Goal: Communication & Community: Connect with others

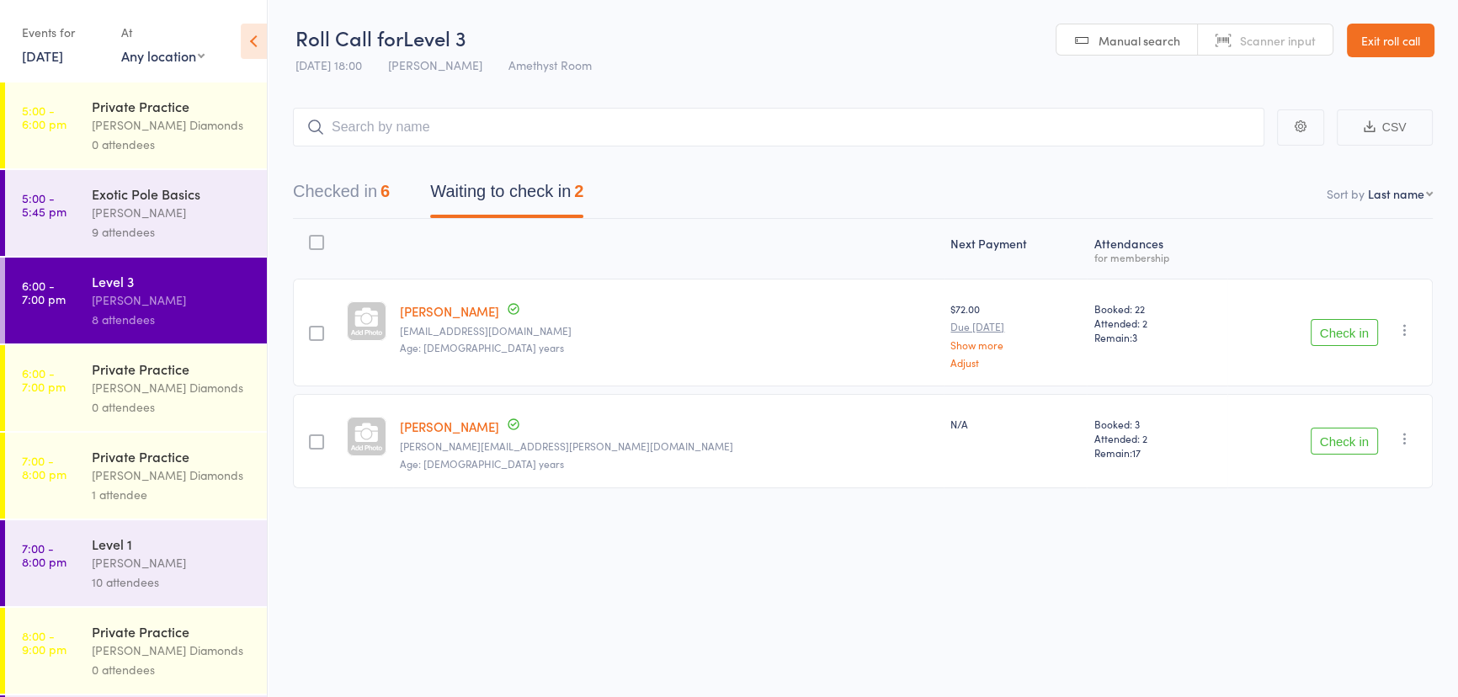
click at [1406, 36] on link "Exit roll call" at bounding box center [1391, 41] width 88 height 34
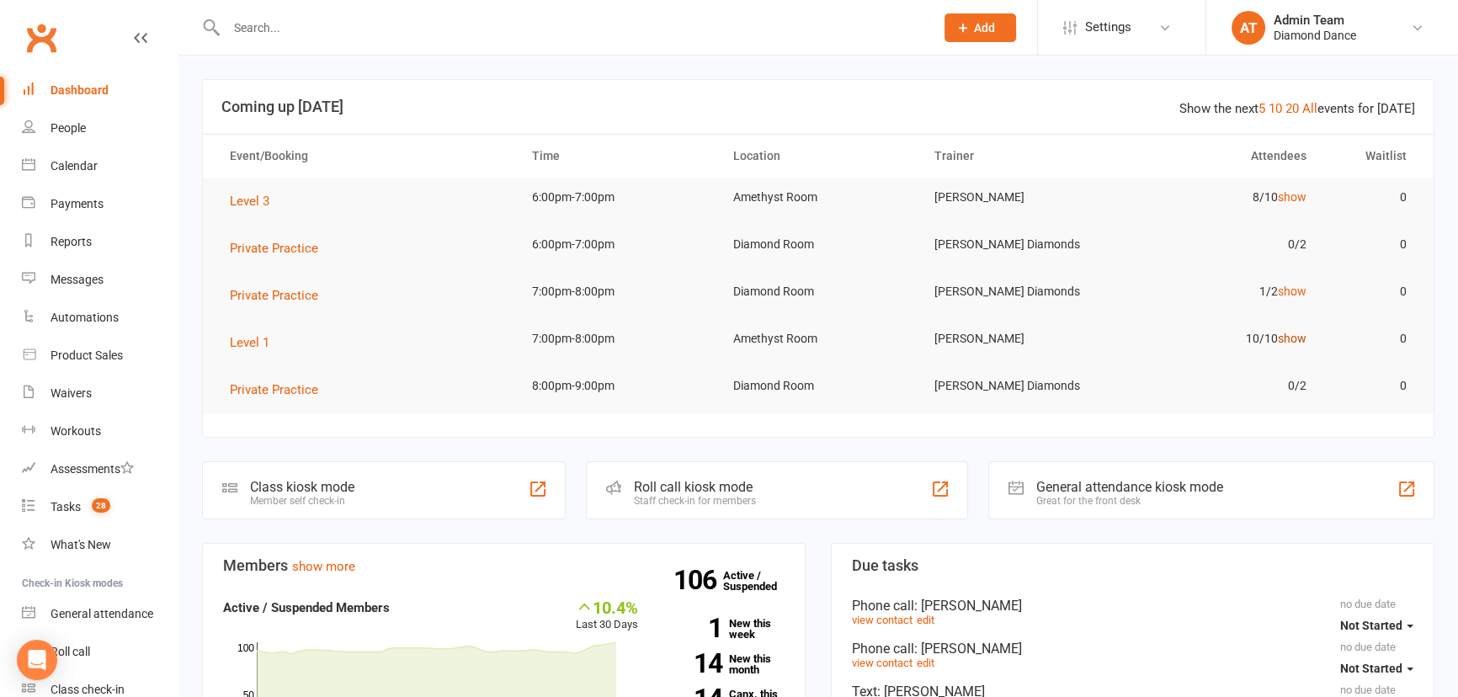
click at [1292, 336] on link "show" at bounding box center [1292, 338] width 29 height 13
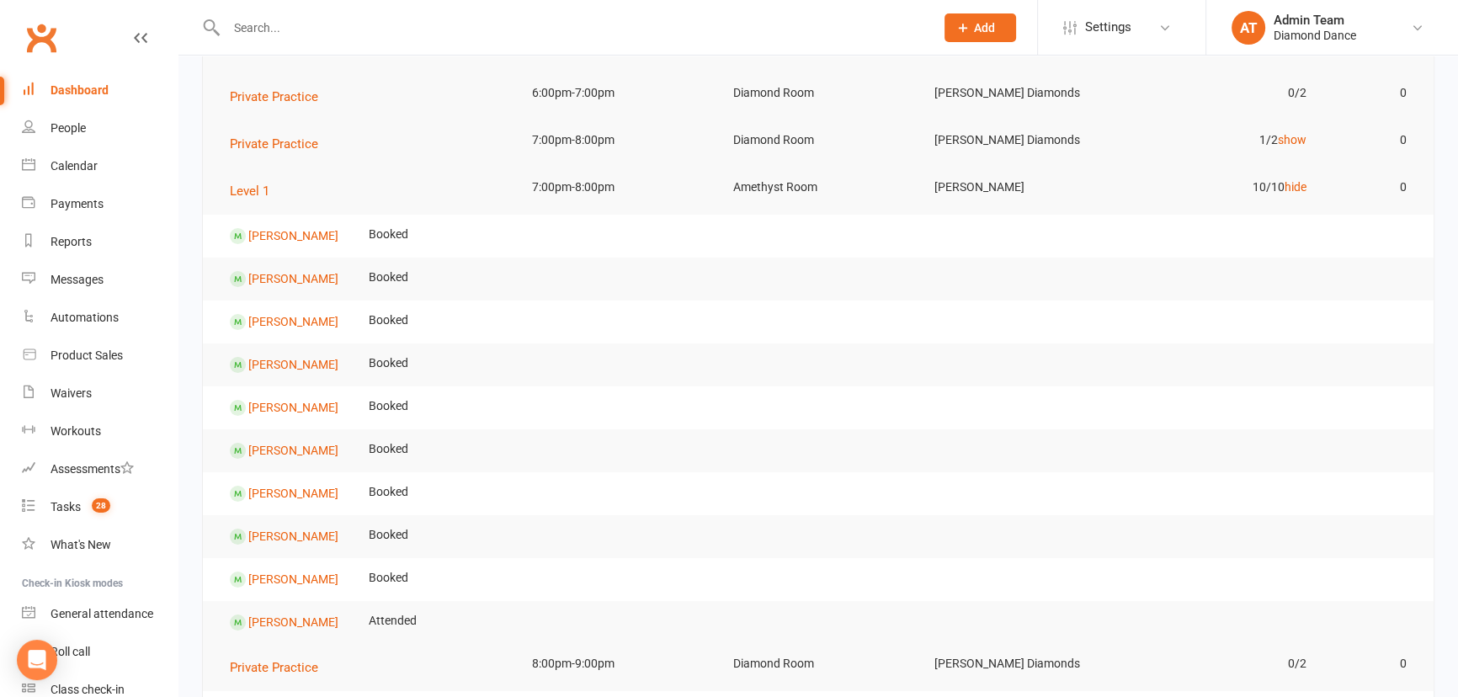
scroll to position [152, 0]
click at [1290, 184] on link "hide" at bounding box center [1295, 185] width 22 height 13
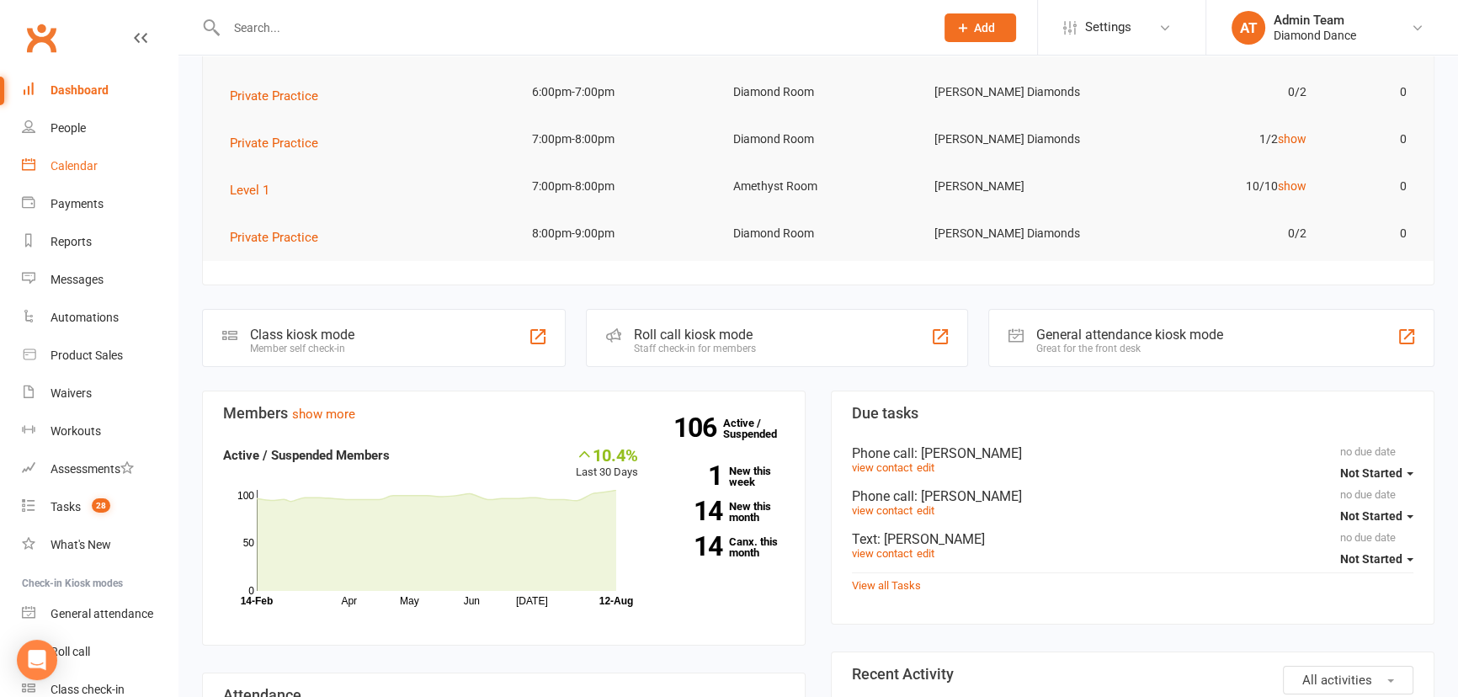
click at [80, 158] on link "Calendar" at bounding box center [100, 166] width 156 height 38
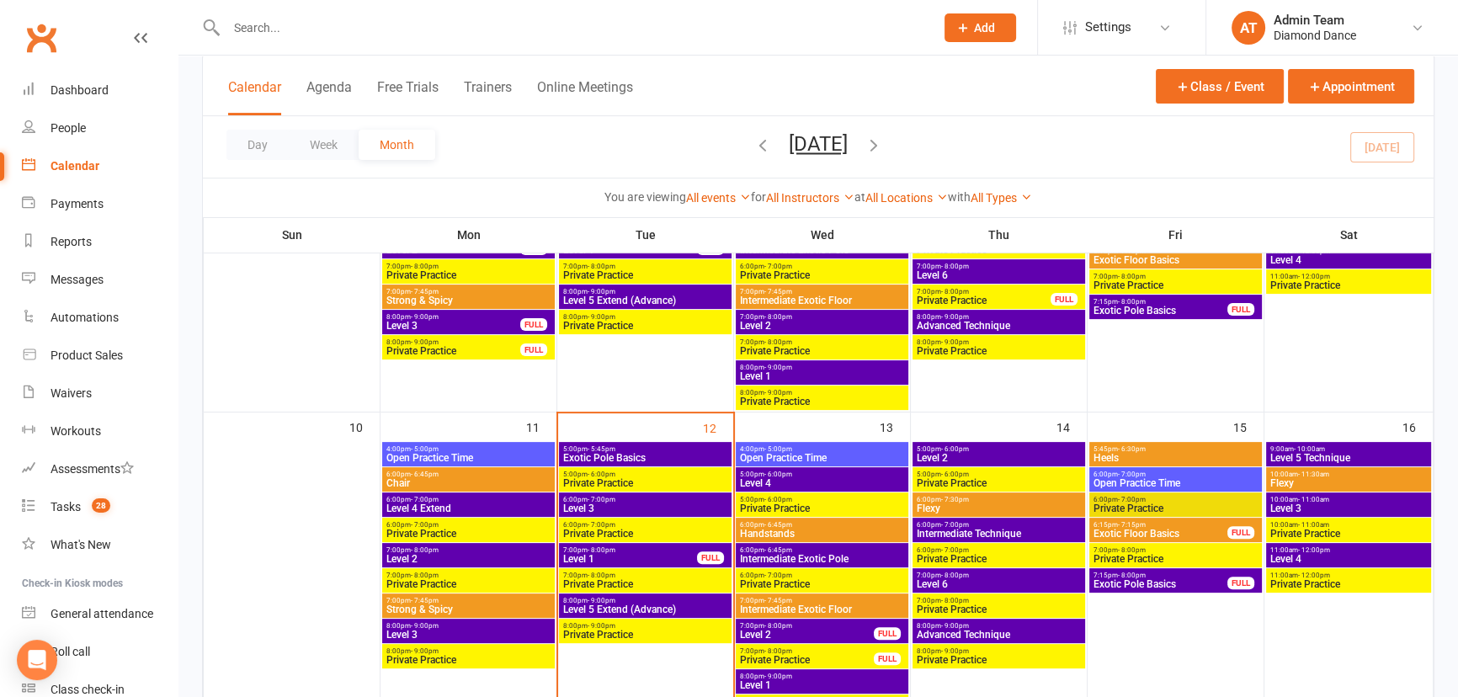
scroll to position [612, 0]
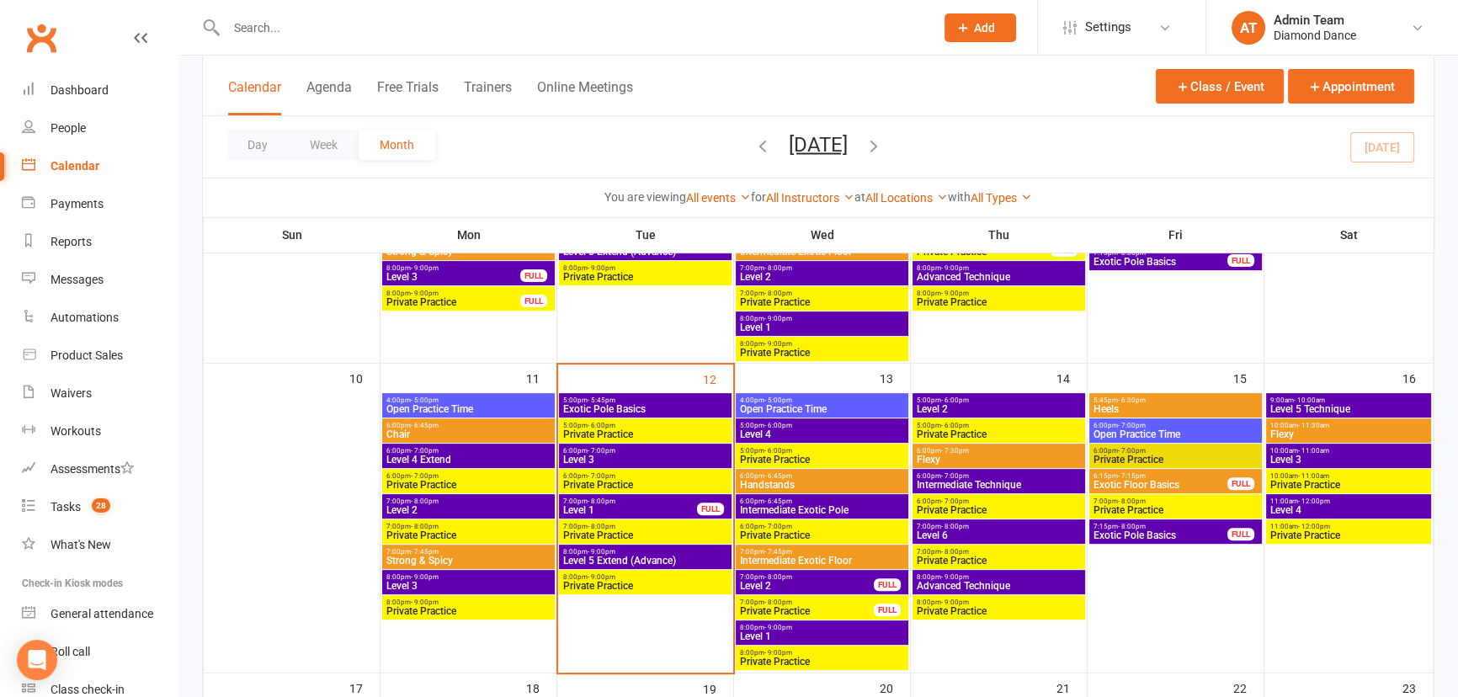
click at [632, 405] on span "Exotic Pole Basics" at bounding box center [645, 409] width 166 height 10
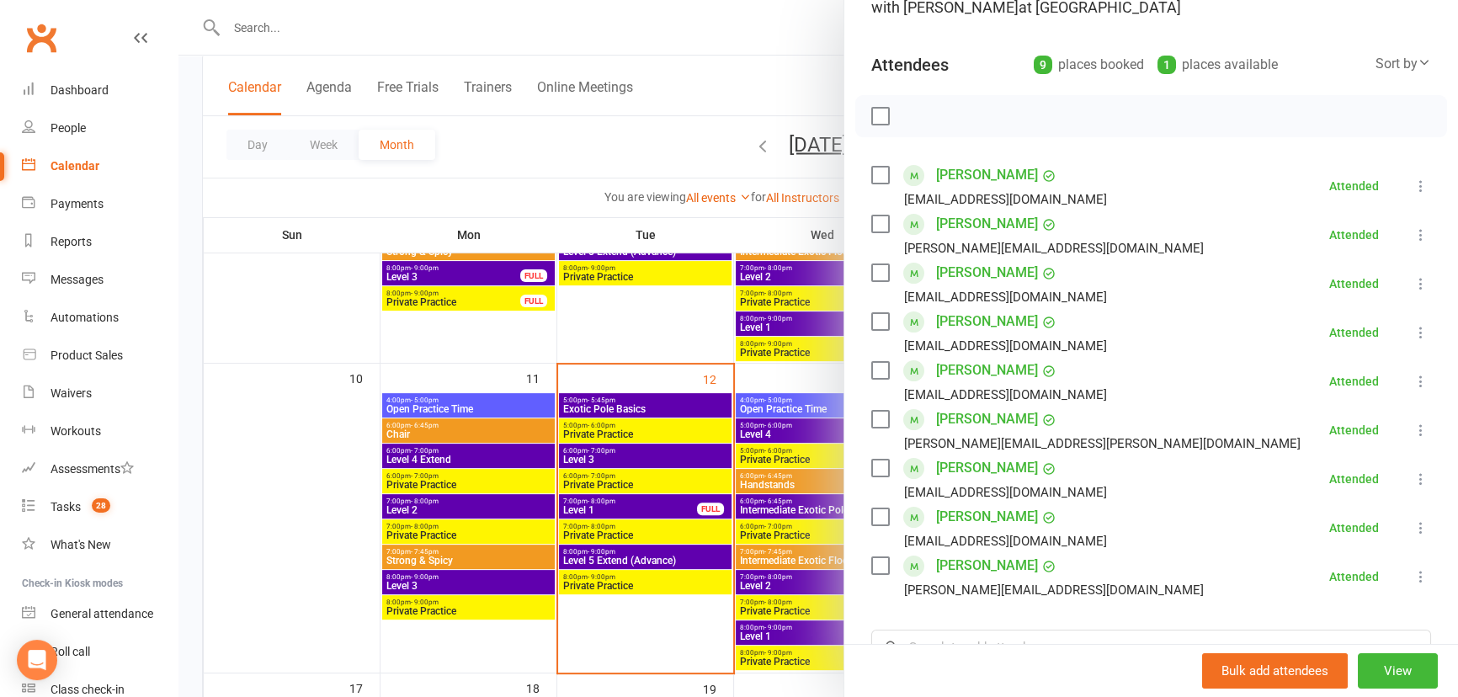
scroll to position [152, 0]
click at [978, 561] on link "martina tacconi" at bounding box center [987, 564] width 102 height 27
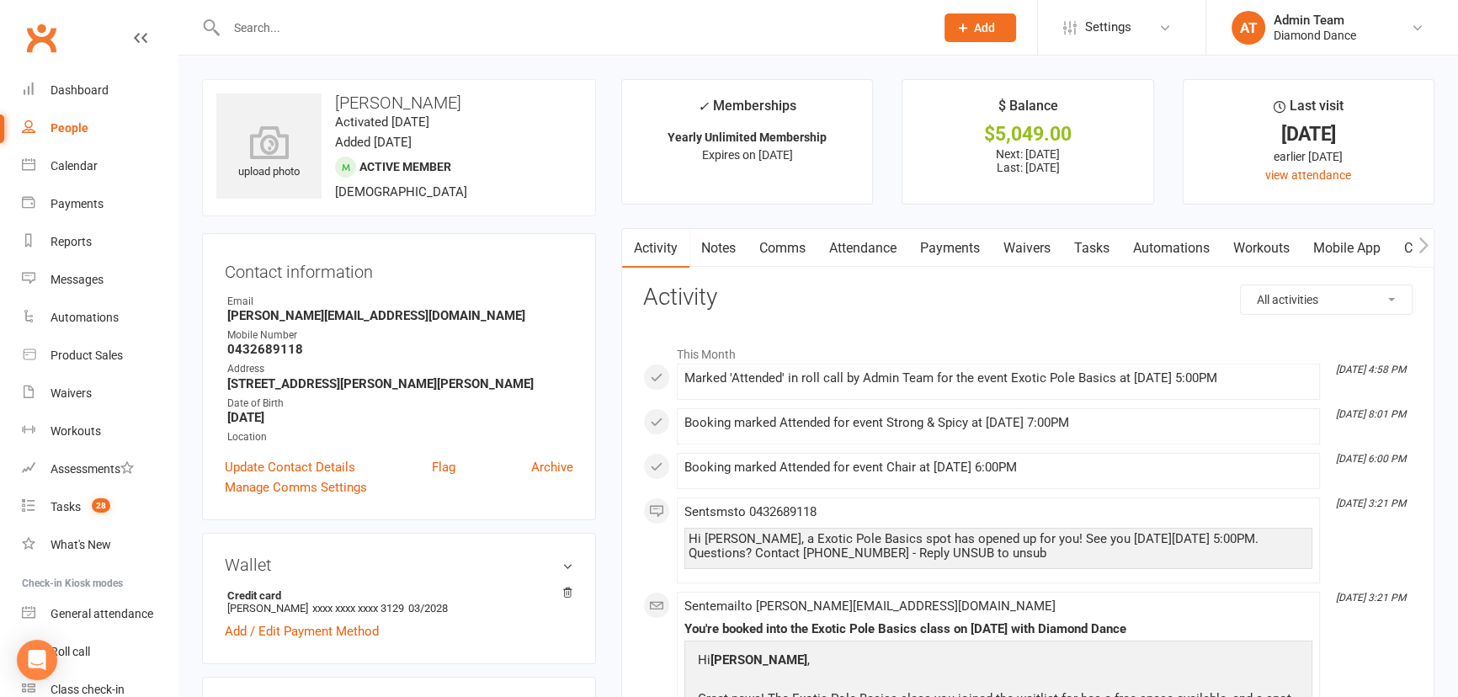
click at [1335, 252] on link "Mobile App" at bounding box center [1346, 248] width 91 height 39
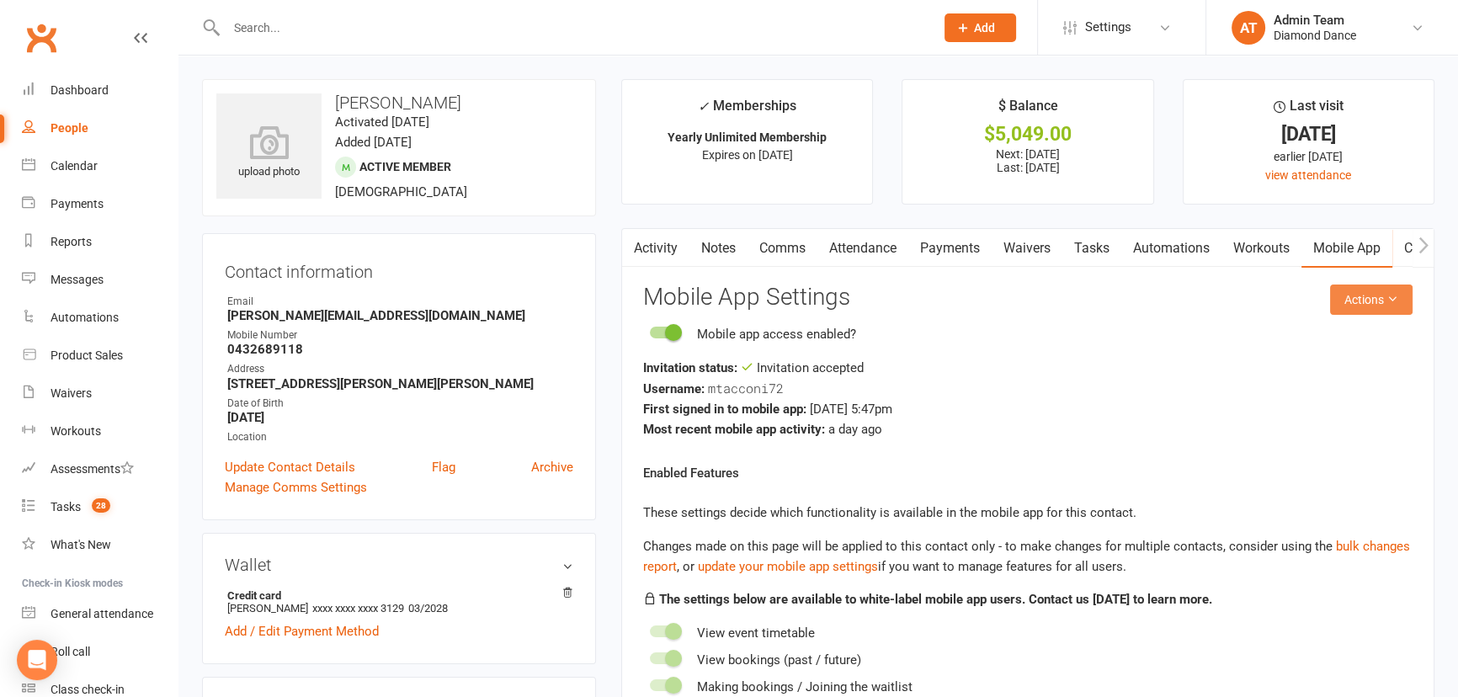
click at [1350, 296] on button "Actions" at bounding box center [1371, 299] width 82 height 30
click at [1339, 378] on link "Send invitation SMS" at bounding box center [1317, 371] width 167 height 34
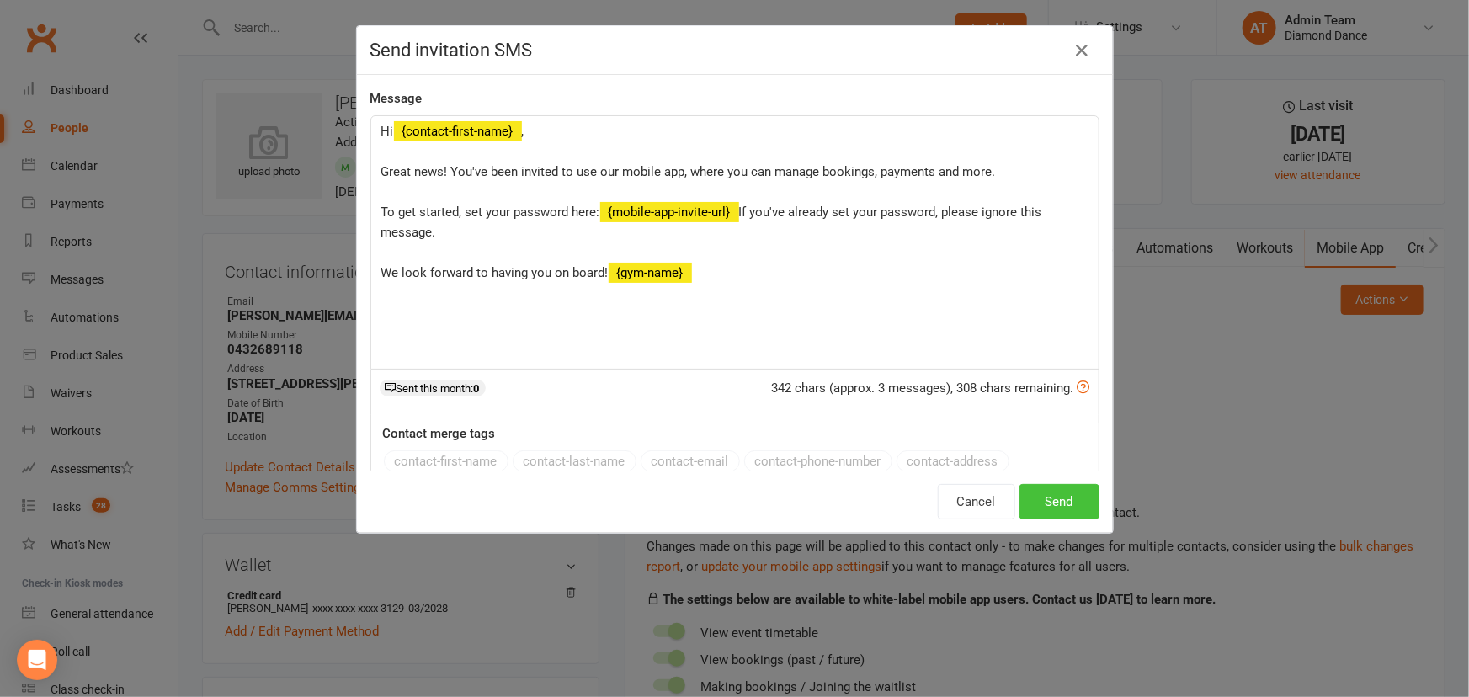
click at [1057, 503] on button "Send" at bounding box center [1059, 501] width 80 height 35
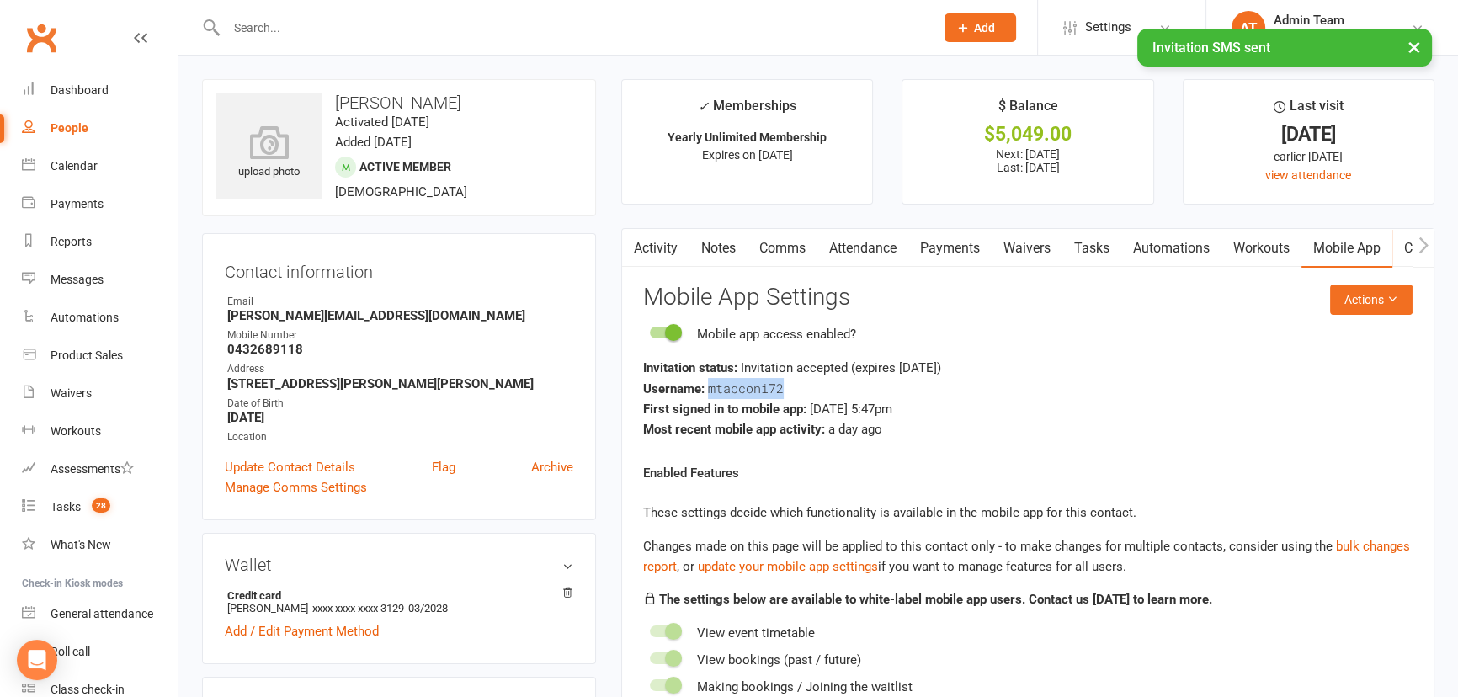
drag, startPoint x: 784, startPoint y: 385, endPoint x: 710, endPoint y: 387, distance: 74.1
click at [710, 387] on div "Username: mtacconi72" at bounding box center [1027, 388] width 769 height 21
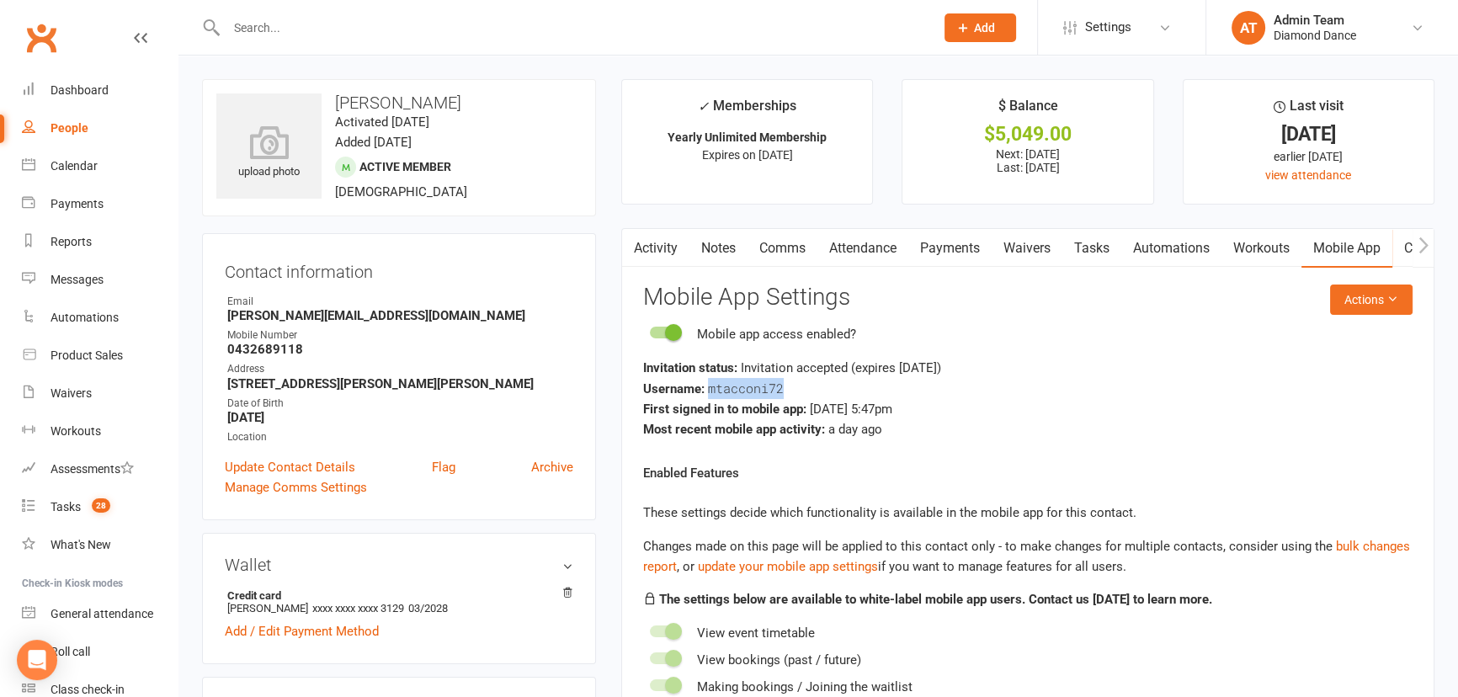
copy span "mtacconi72"
click at [784, 244] on link "Comms" at bounding box center [782, 248] width 70 height 39
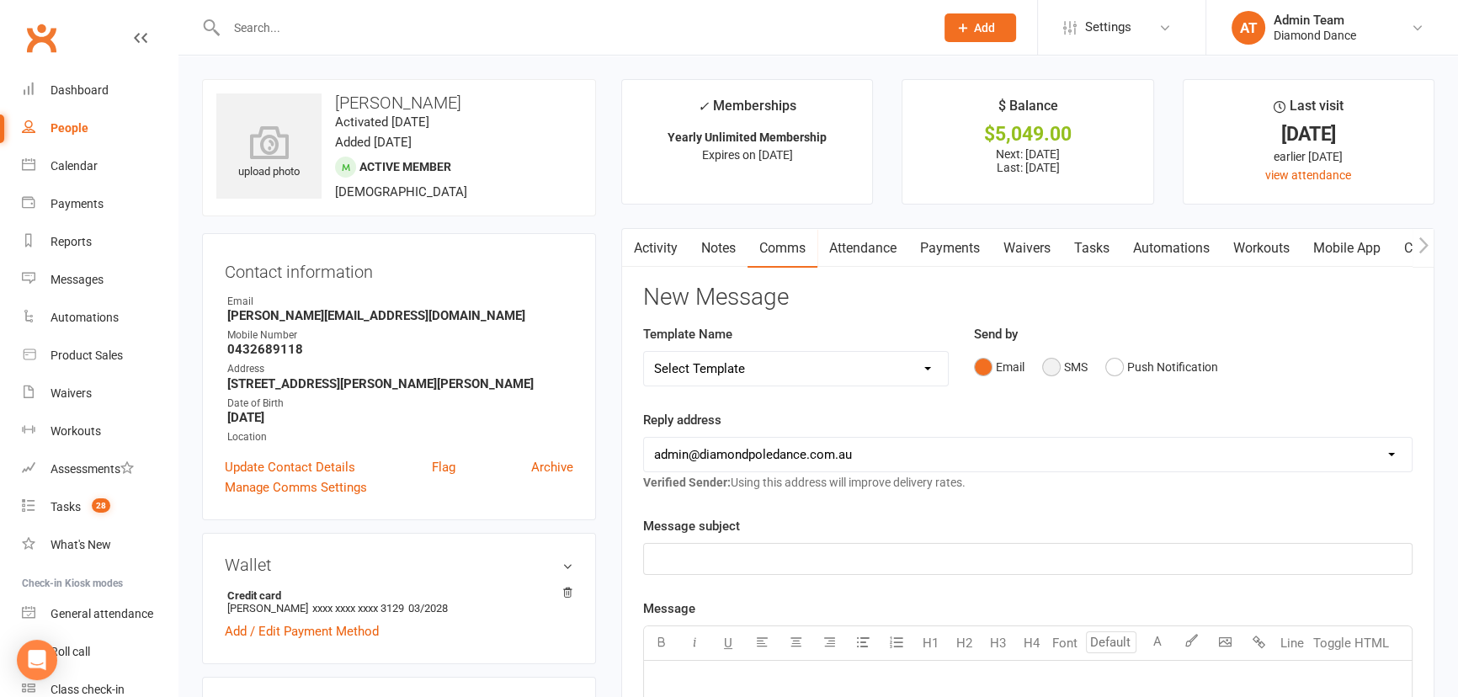
click at [1053, 369] on button "SMS" at bounding box center [1064, 367] width 45 height 32
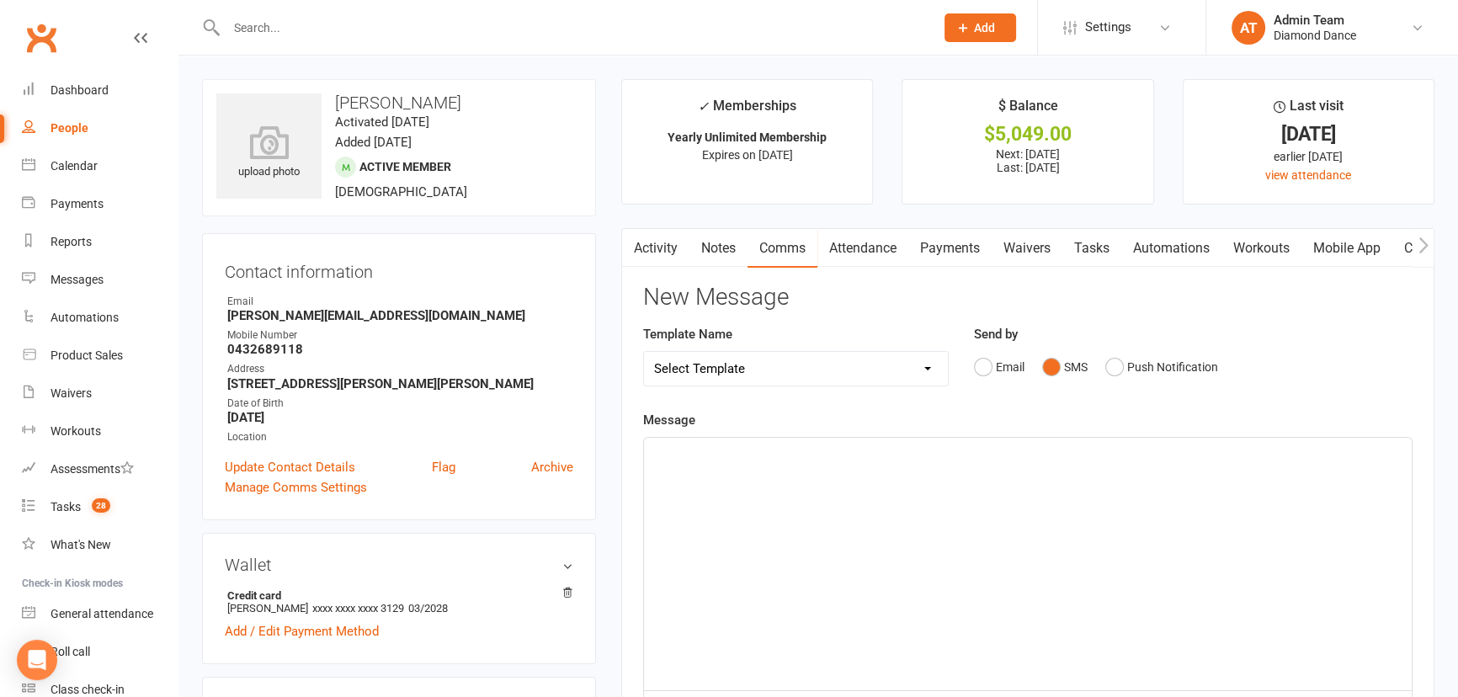
click at [936, 566] on div "﻿" at bounding box center [1028, 564] width 768 height 253
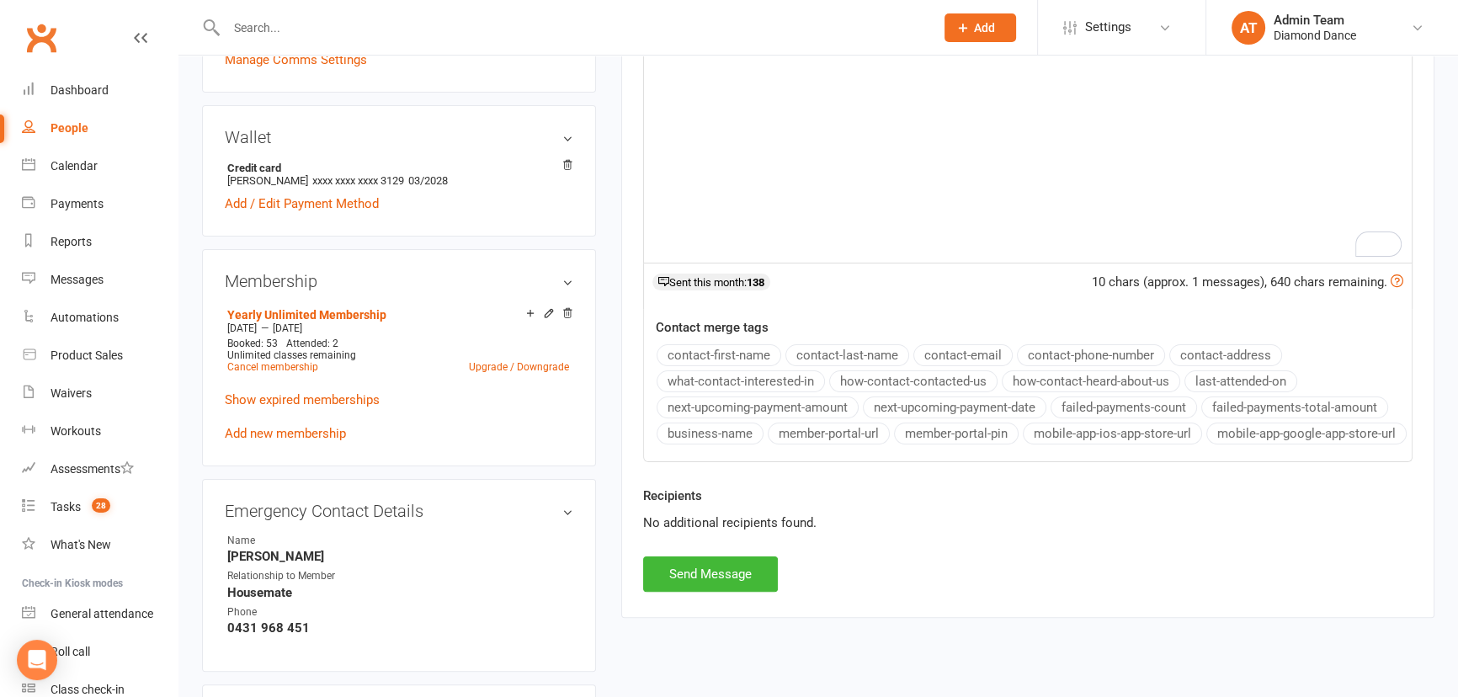
scroll to position [535, 0]
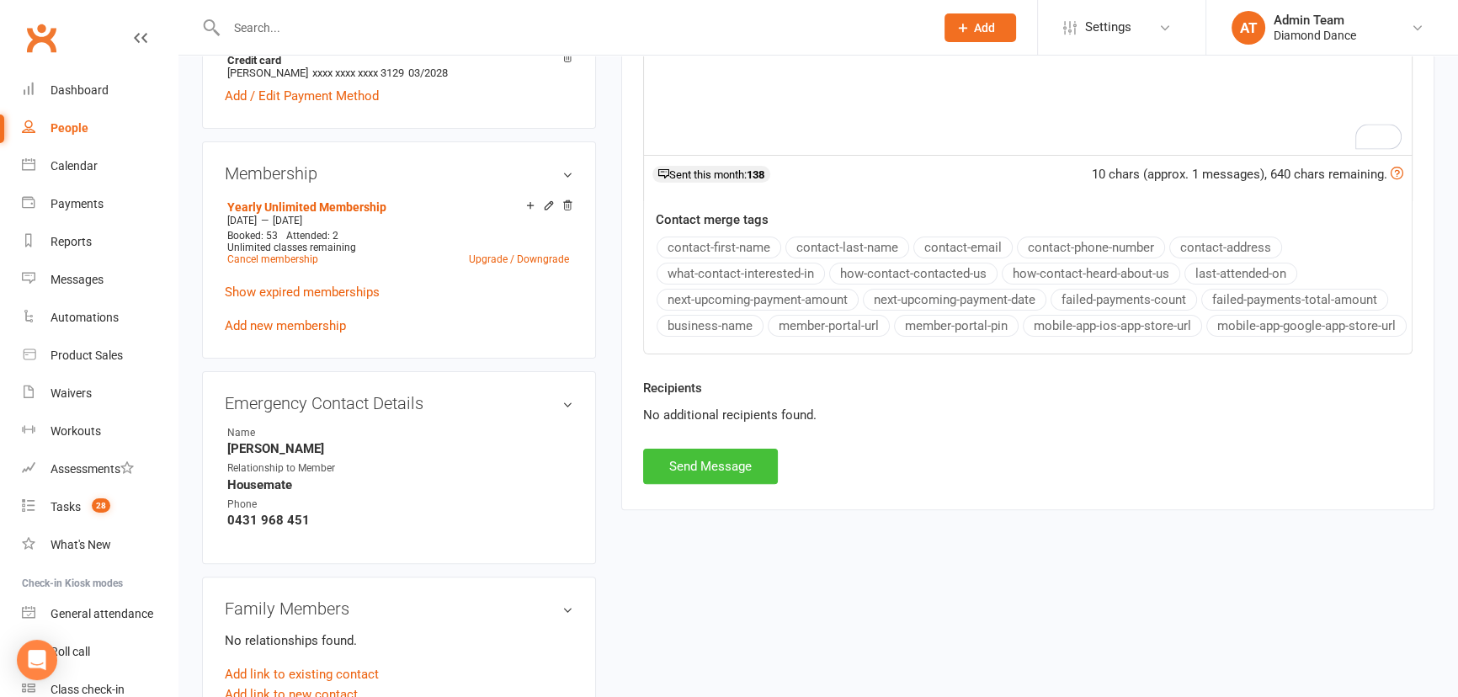
click at [707, 484] on button "Send Message" at bounding box center [710, 466] width 135 height 35
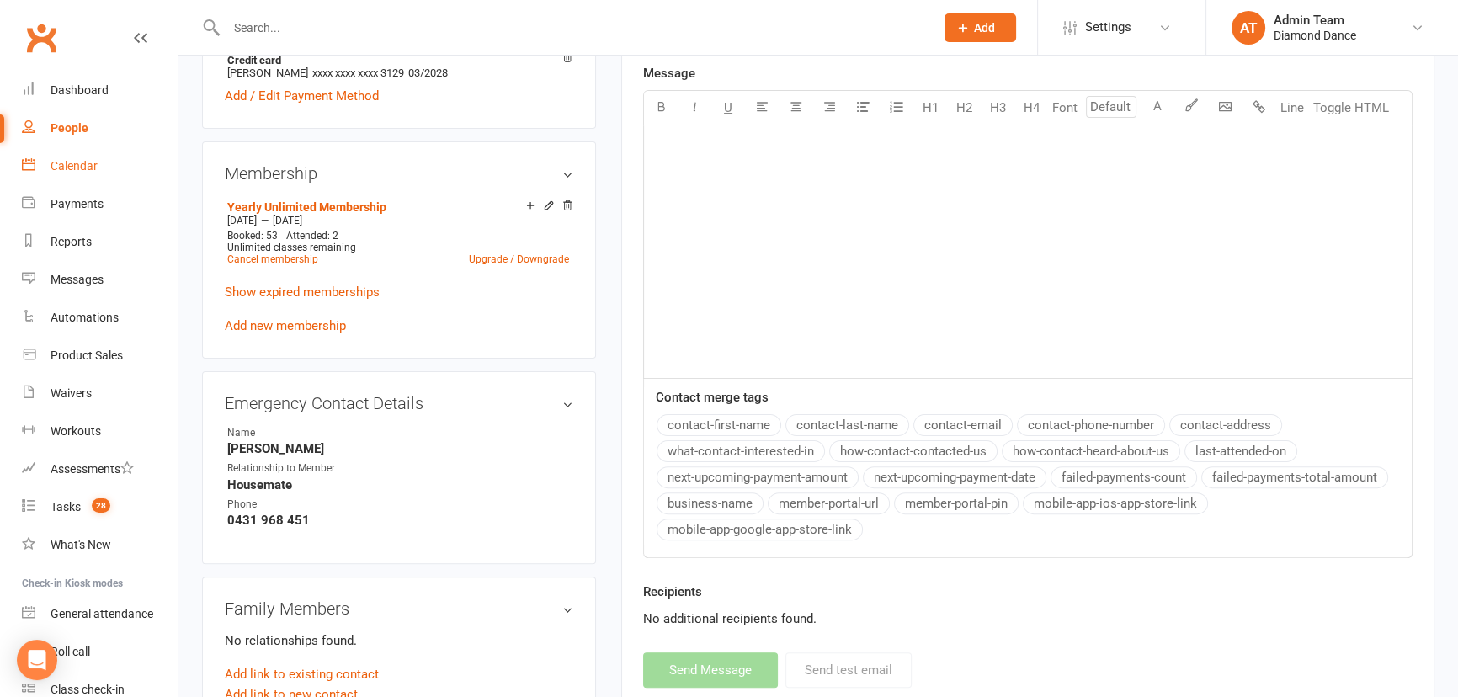
click at [125, 170] on link "Calendar" at bounding box center [100, 166] width 156 height 38
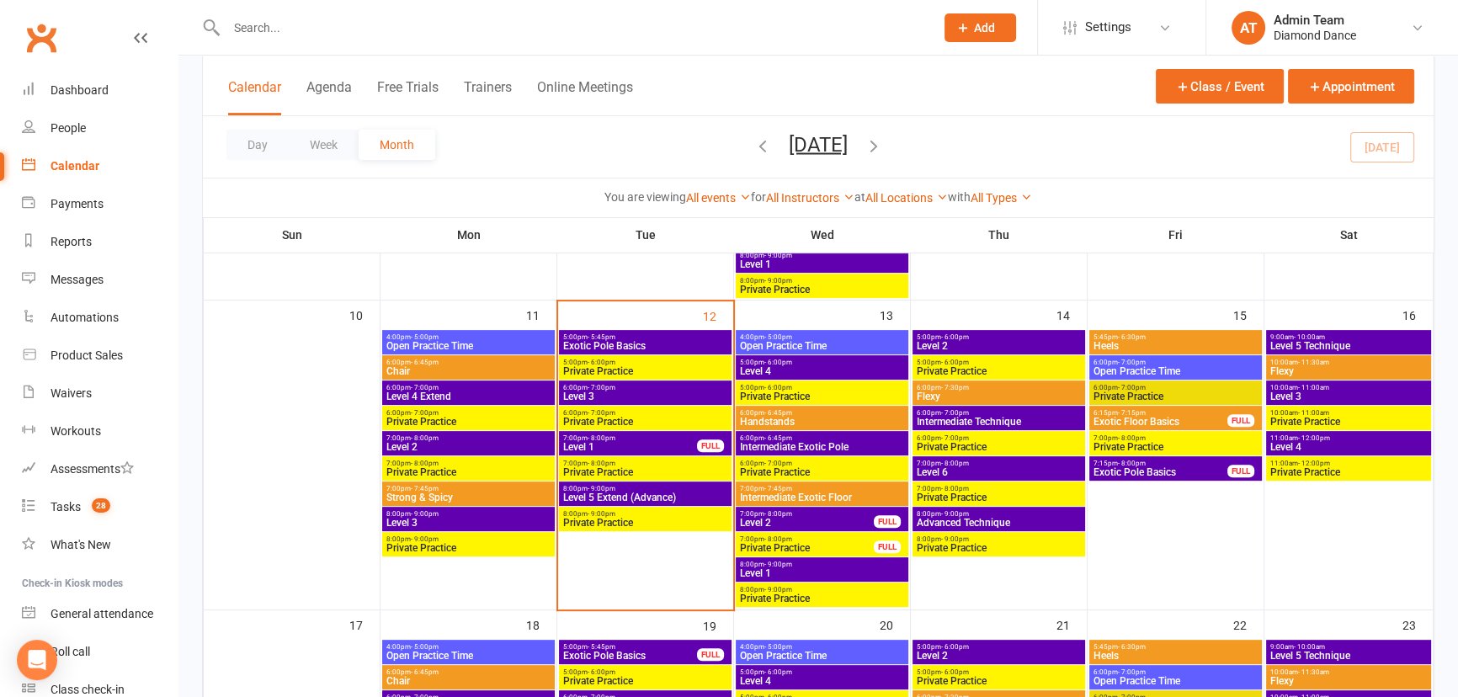
scroll to position [689, 0]
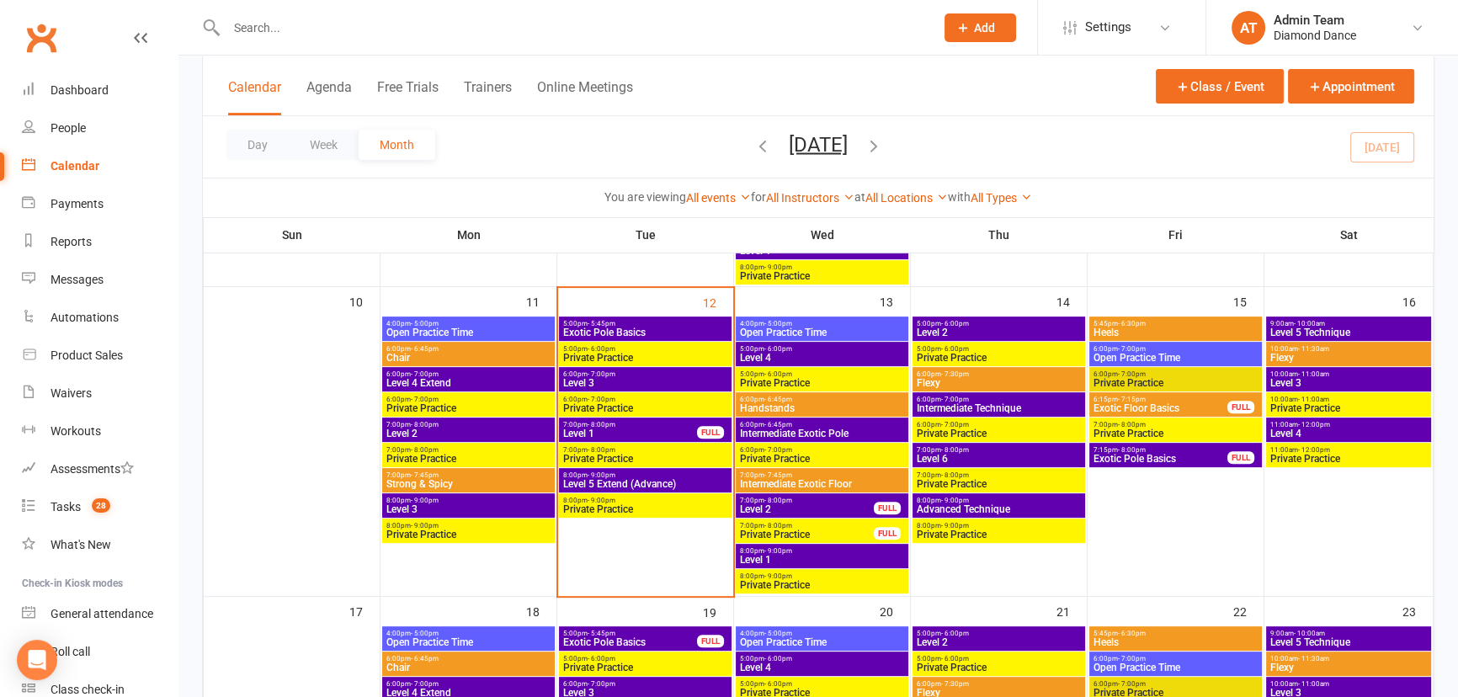
click at [682, 432] on span "Level 1" at bounding box center [630, 433] width 136 height 10
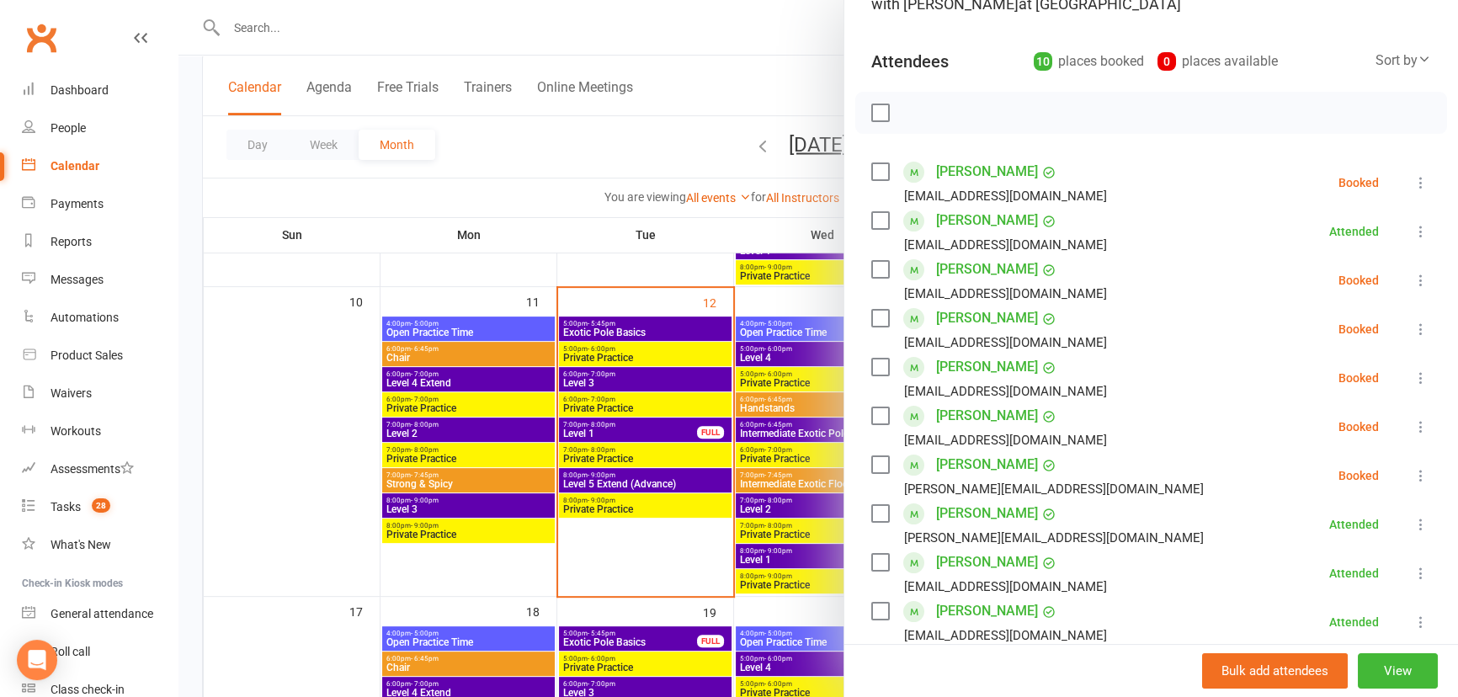
scroll to position [152, 0]
click at [670, 445] on div at bounding box center [817, 348] width 1279 height 697
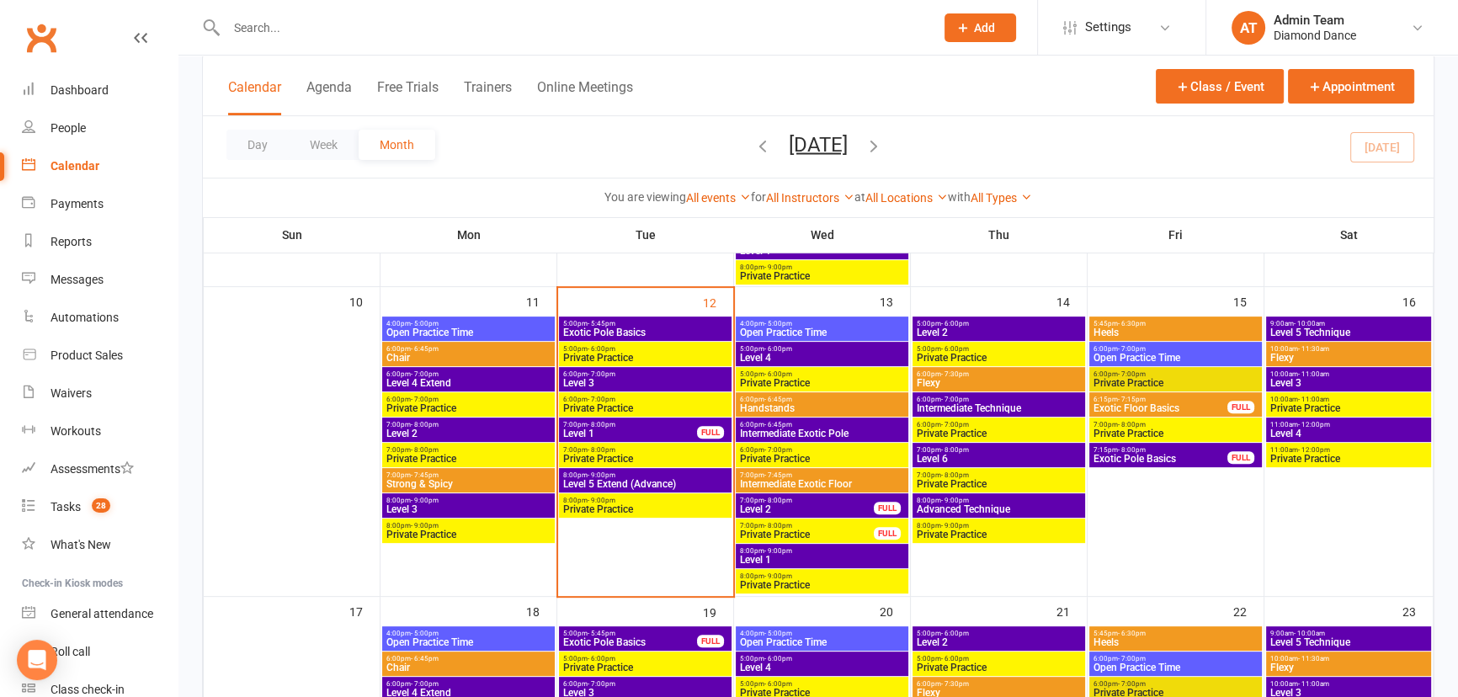
click at [675, 455] on span "Private Practice" at bounding box center [645, 459] width 166 height 10
